Goal: Task Accomplishment & Management: Manage account settings

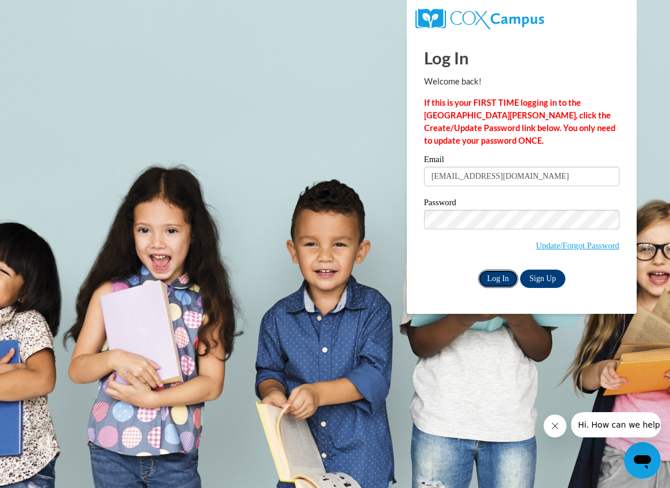
click at [493, 279] on input "Log In" at bounding box center [498, 279] width 40 height 18
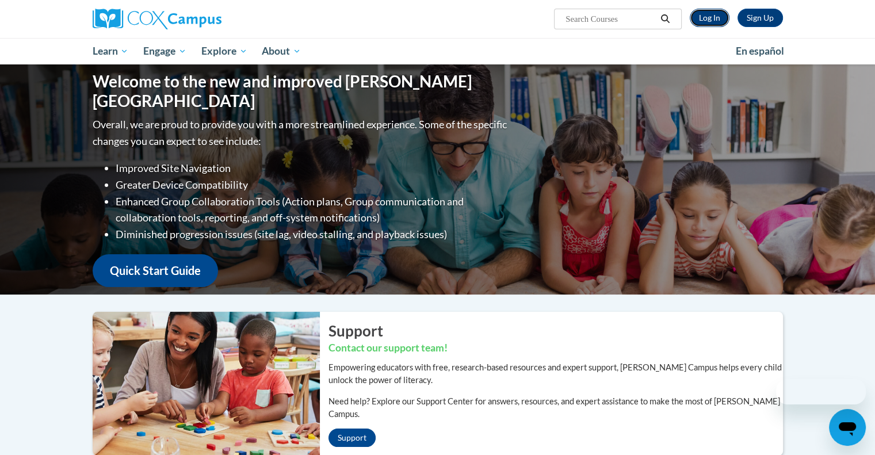
click at [722, 20] on link "Log In" at bounding box center [709, 18] width 40 height 18
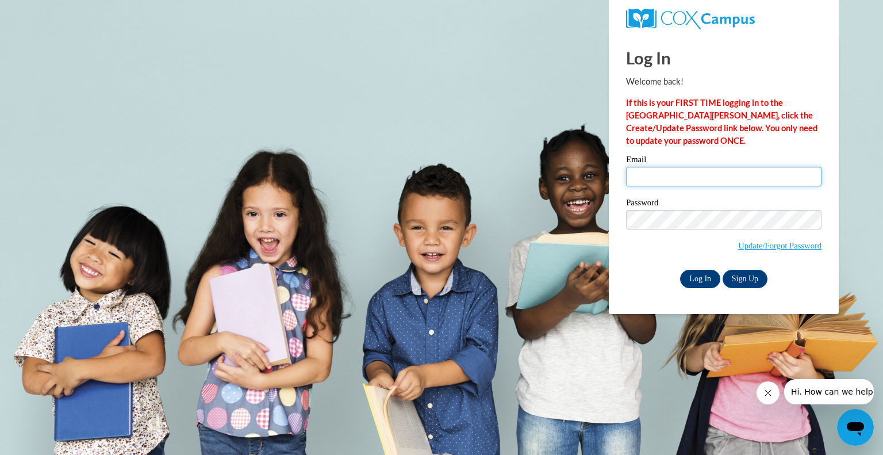
type input "klohoff@wivcs.org"
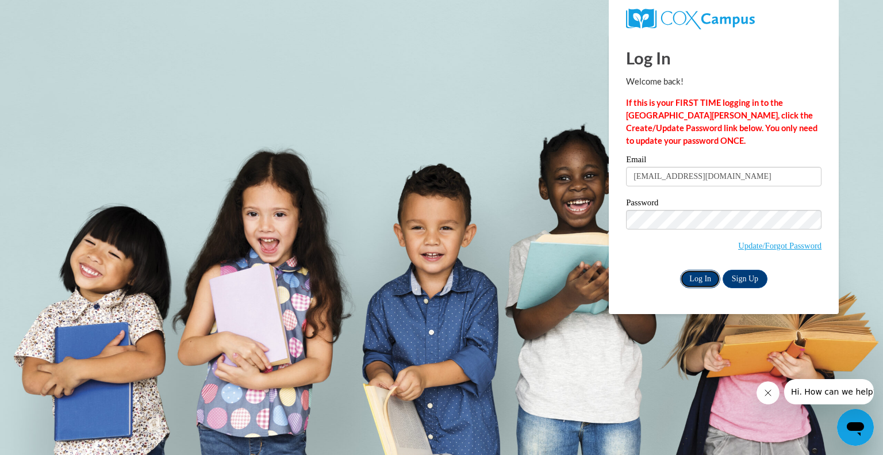
click at [700, 274] on input "Log In" at bounding box center [700, 279] width 40 height 18
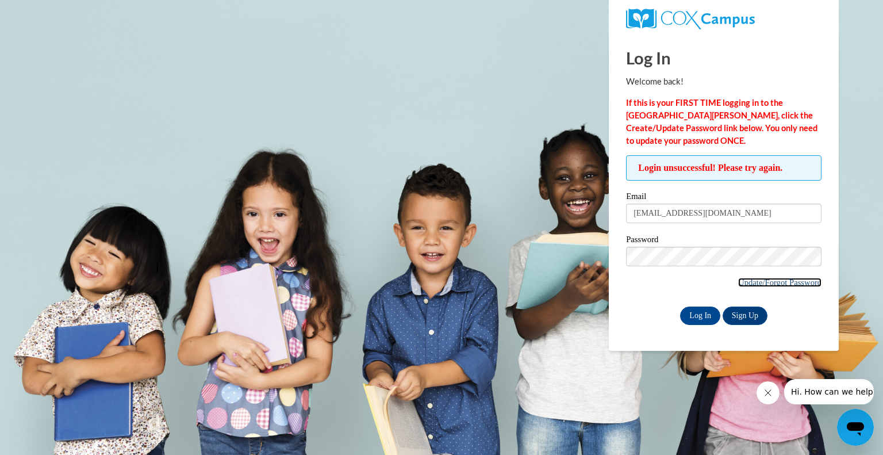
click at [759, 285] on link "Update/Forgot Password" at bounding box center [779, 282] width 83 height 9
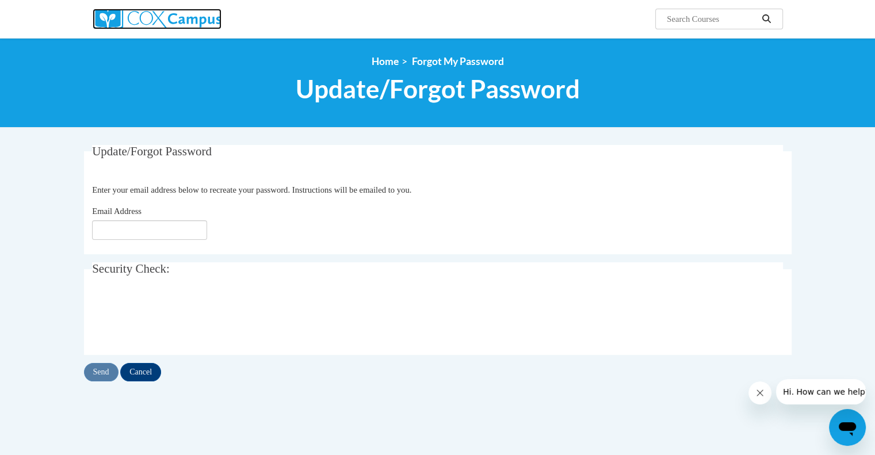
click at [187, 15] on img at bounding box center [157, 19] width 129 height 21
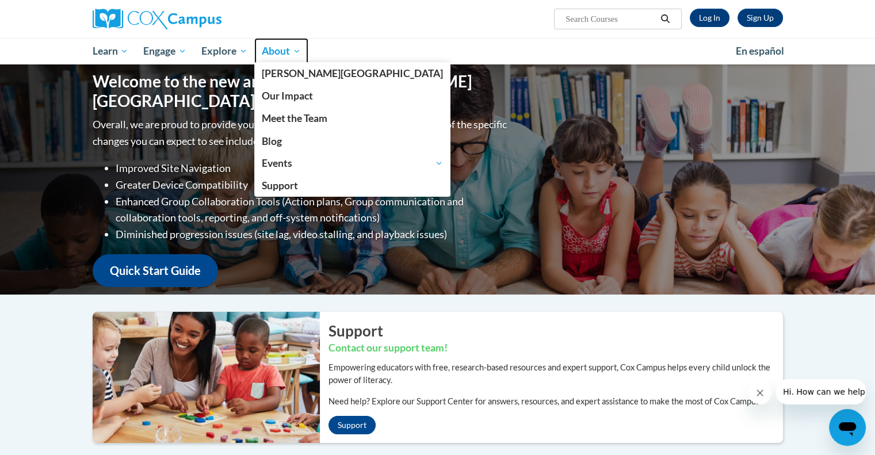
click at [274, 47] on span "About" at bounding box center [281, 51] width 39 height 14
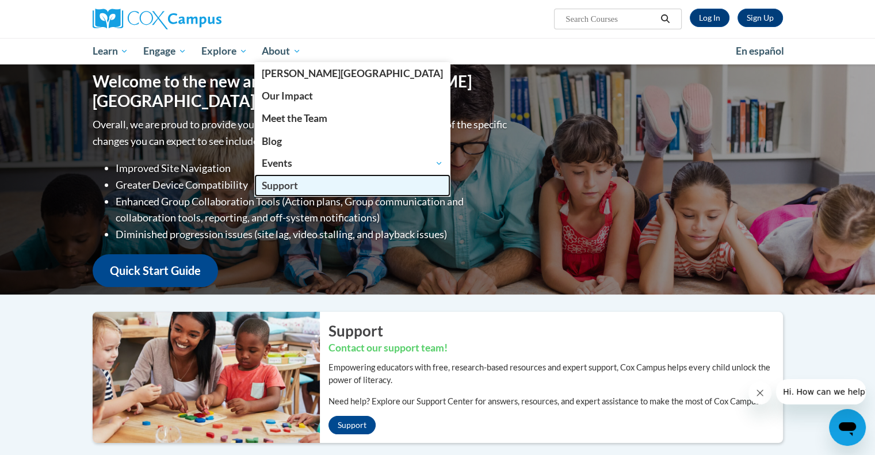
click at [283, 183] on span "Support" at bounding box center [280, 185] width 36 height 12
